Goal: Navigation & Orientation: Find specific page/section

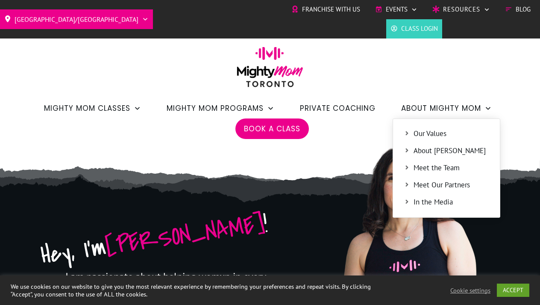
click at [416, 186] on span "Meet Our Partners" at bounding box center [452, 185] width 76 height 11
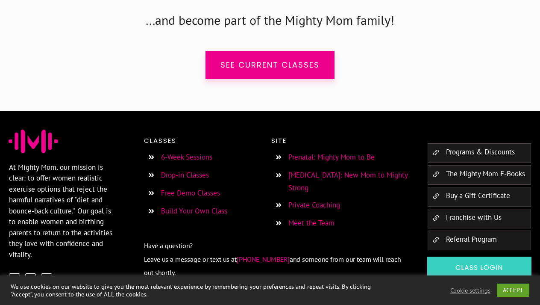
scroll to position [2488, 0]
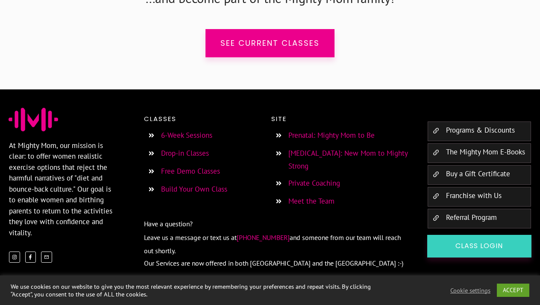
click at [324, 178] on link "Private Coaching" at bounding box center [315, 182] width 52 height 9
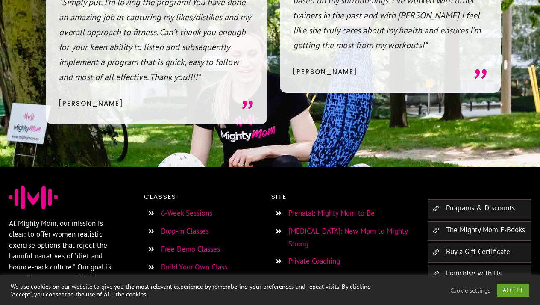
scroll to position [6687, 0]
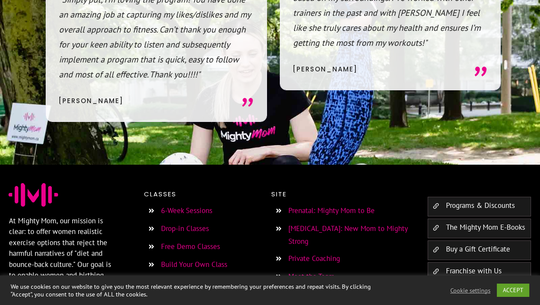
click at [449, 266] on link "Franchise with Us" at bounding box center [474, 270] width 56 height 9
